Goal: Task Accomplishment & Management: Manage account settings

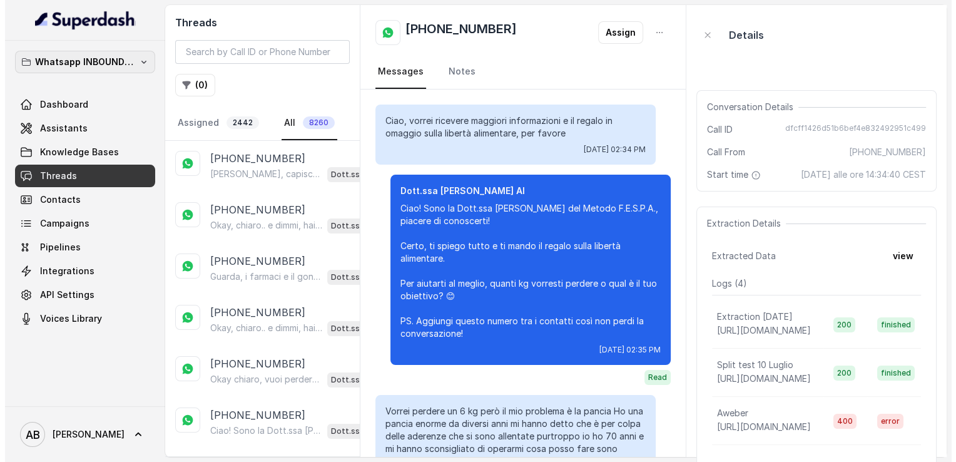
scroll to position [195, 0]
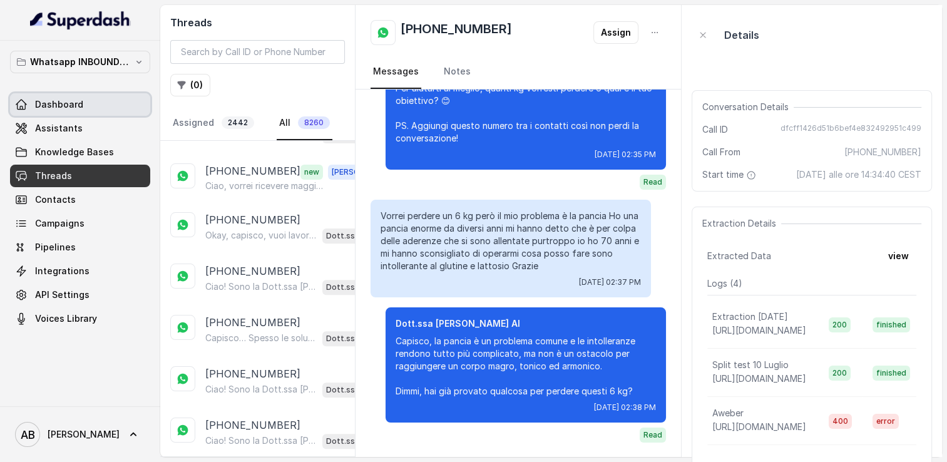
click at [88, 114] on link "Dashboard" at bounding box center [80, 104] width 140 height 23
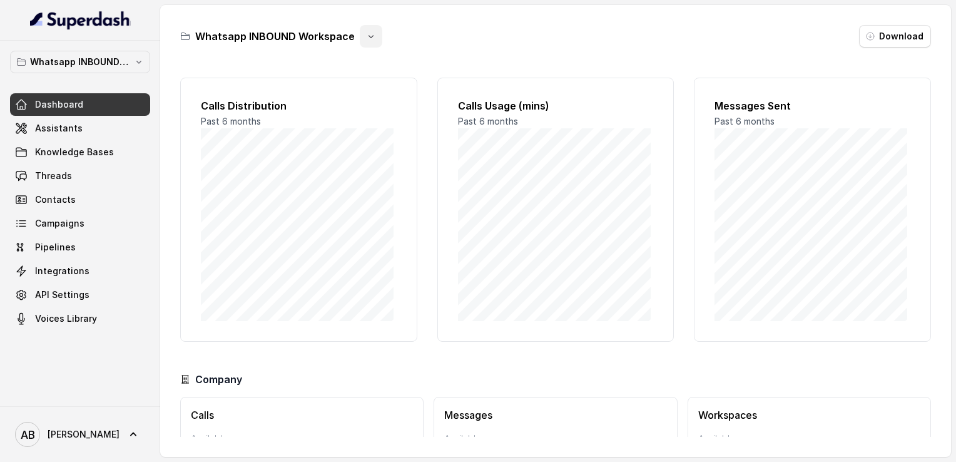
click at [366, 38] on icon "button" at bounding box center [371, 36] width 10 height 10
click at [368, 85] on button "Rename" at bounding box center [367, 89] width 74 height 23
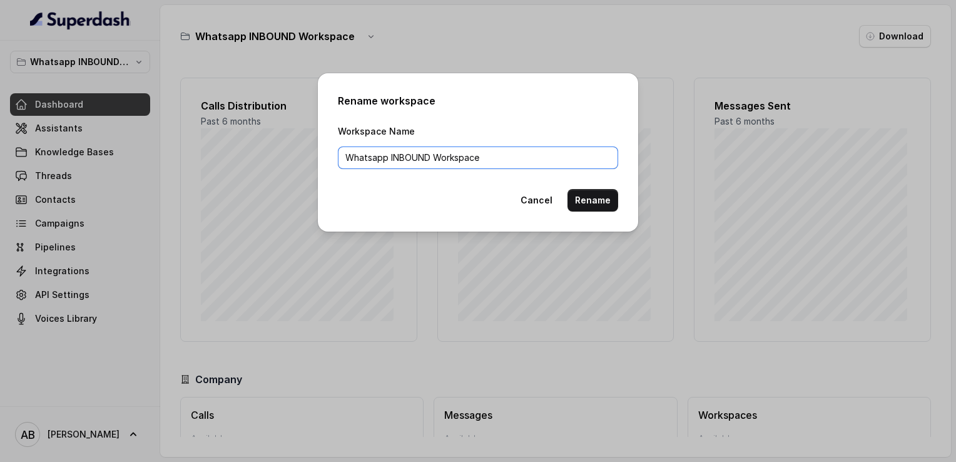
click at [388, 156] on input "Whatsapp INBOUND Workspace" at bounding box center [478, 157] width 280 height 23
type input "Whatsapp 1st INBOUND Workspace"
click at [603, 194] on button "Rename" at bounding box center [593, 200] width 51 height 23
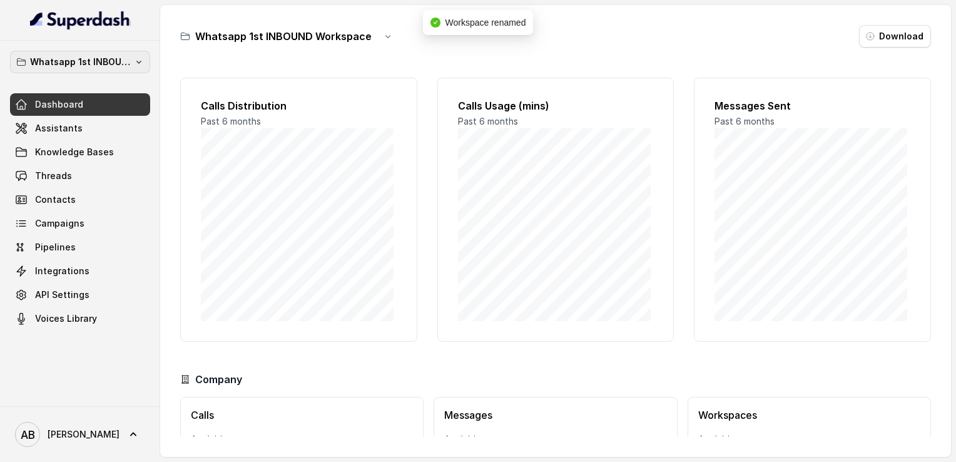
click at [105, 59] on p "Whatsapp 1st INBOUND Workspace" at bounding box center [80, 61] width 100 height 15
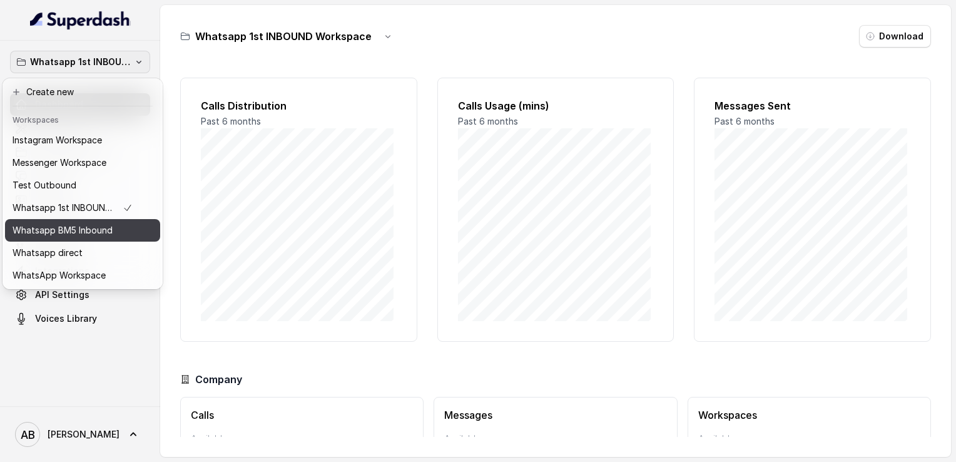
click at [108, 230] on p "Whatsapp BM5 Inbound" at bounding box center [63, 230] width 100 height 15
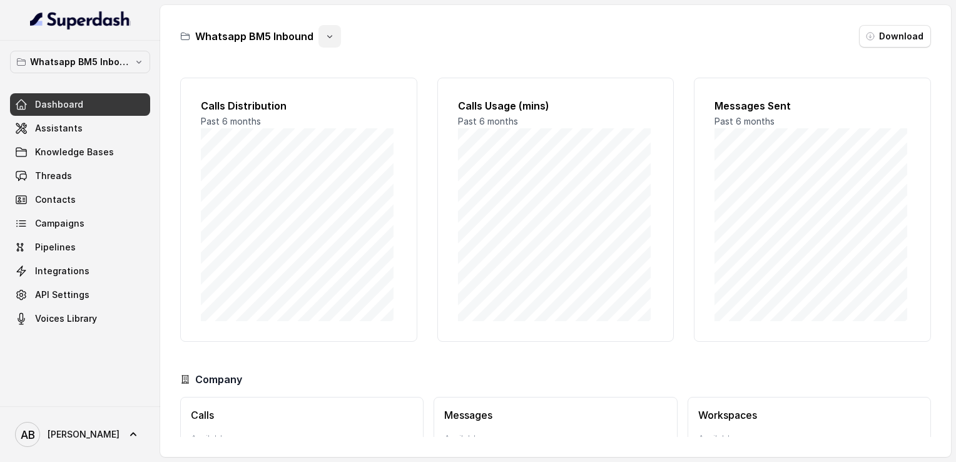
click at [319, 34] on button "button" at bounding box center [330, 36] width 23 height 23
click at [312, 96] on button "Rename" at bounding box center [327, 89] width 74 height 23
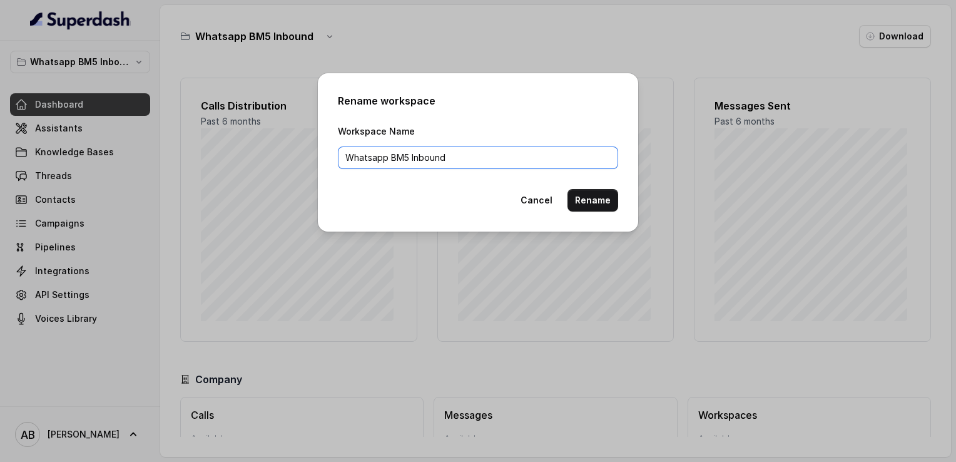
click at [395, 155] on input "Whatsapp BM5 Inbound" at bounding box center [478, 157] width 280 height 23
click at [426, 152] on input "Whatsapp InboundBM5" at bounding box center [478, 157] width 280 height 23
click at [387, 158] on input "Whatsapp Inbound BM5" at bounding box center [478, 157] width 280 height 23
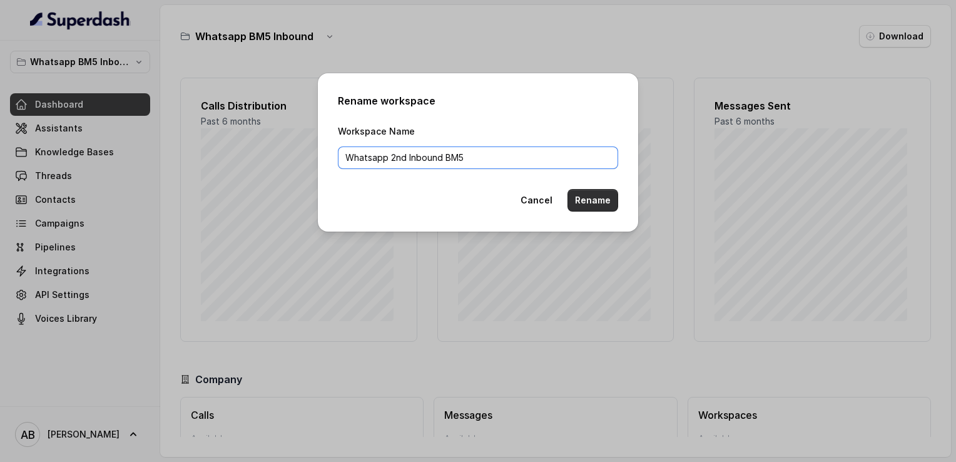
type input "Whatsapp 2nd Inbound BM5"
click at [596, 201] on button "Rename" at bounding box center [593, 200] width 51 height 23
